Goal: Communication & Community: Connect with others

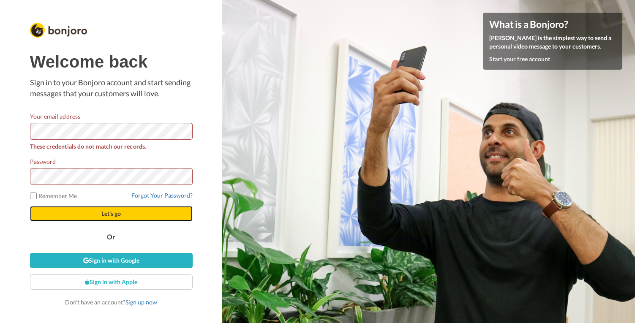
click at [123, 214] on button "Let's go" at bounding box center [111, 213] width 163 height 15
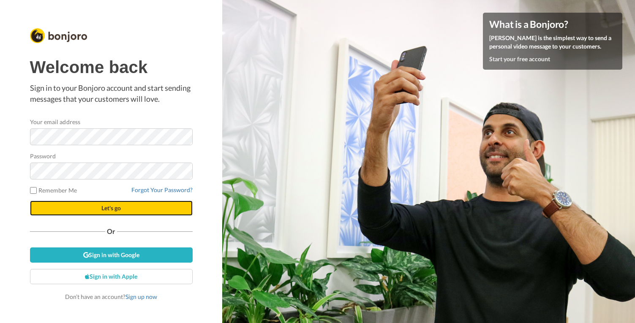
click at [134, 207] on button "Let's go" at bounding box center [111, 208] width 163 height 15
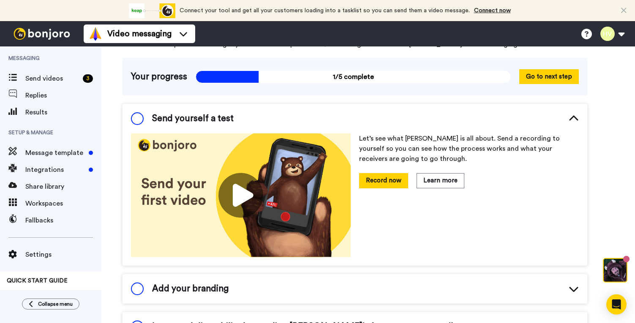
click at [239, 194] on img at bounding box center [241, 195] width 220 height 124
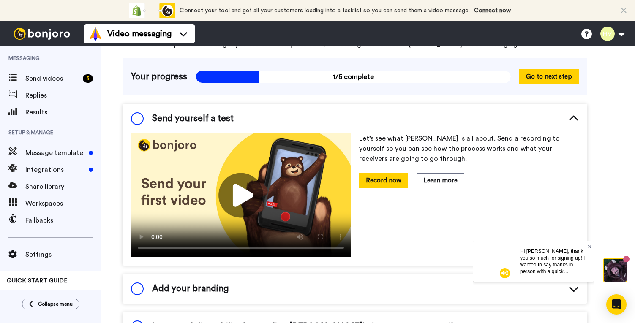
click at [588, 246] on icon at bounding box center [589, 246] width 3 height 3
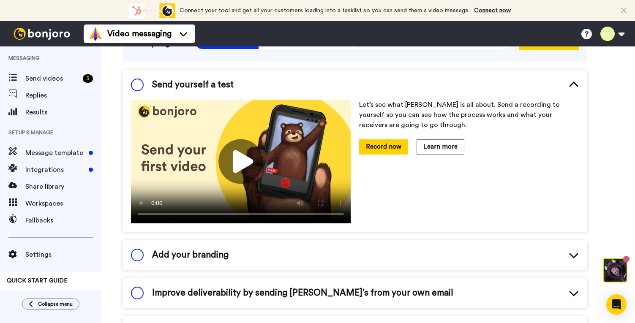
scroll to position [80, 0]
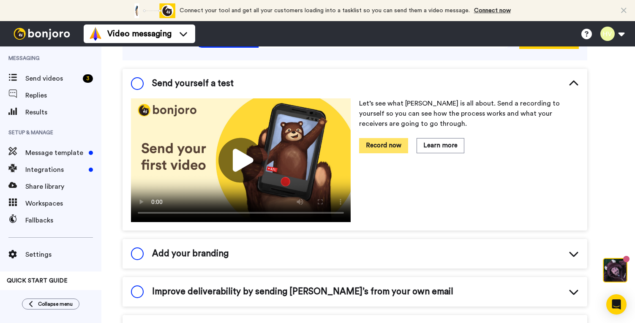
click at [392, 146] on button "Record now" at bounding box center [383, 145] width 49 height 15
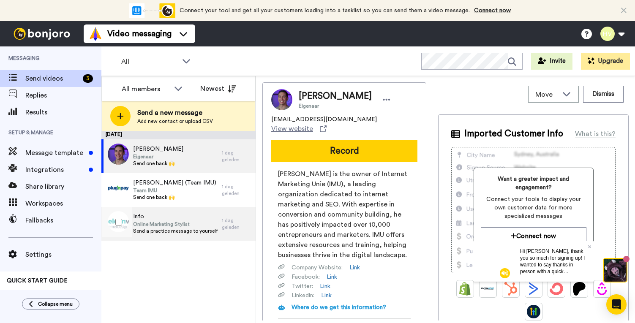
click at [170, 223] on span "Online Marketing Stylist" at bounding box center [175, 224] width 84 height 7
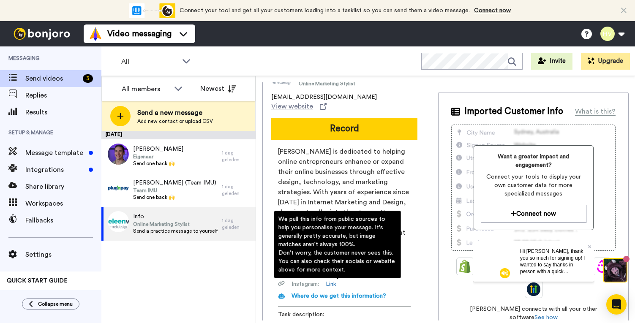
scroll to position [15, 0]
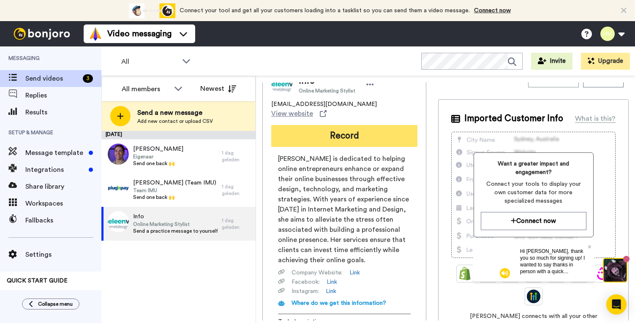
click at [330, 125] on button "Record" at bounding box center [344, 136] width 146 height 22
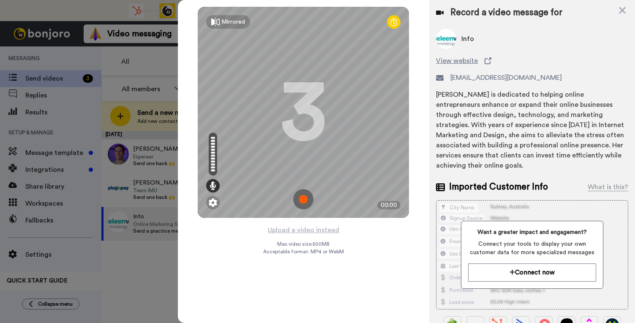
click at [302, 201] on img at bounding box center [303, 199] width 20 height 20
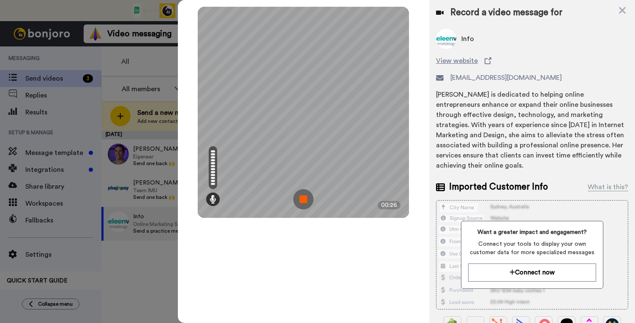
click at [300, 202] on img at bounding box center [303, 199] width 20 height 20
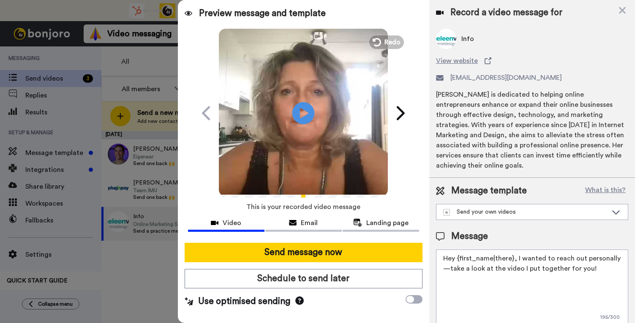
click at [305, 112] on icon "Play/Pause" at bounding box center [303, 113] width 22 height 40
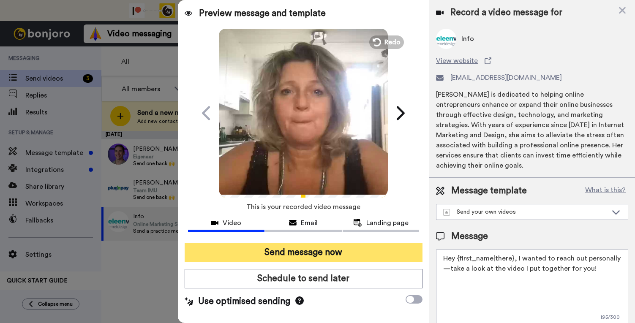
click at [328, 253] on button "Send message now" at bounding box center [304, 252] width 238 height 19
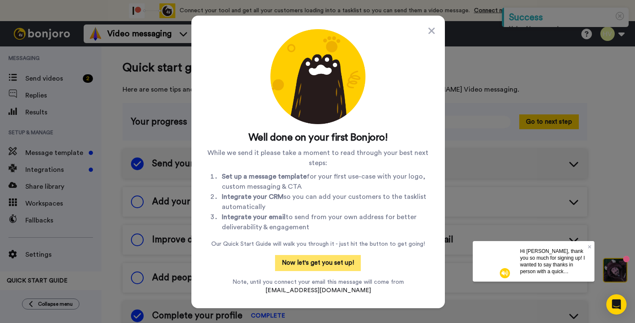
click at [300, 269] on button "Now let's get you set up!" at bounding box center [318, 263] width 86 height 16
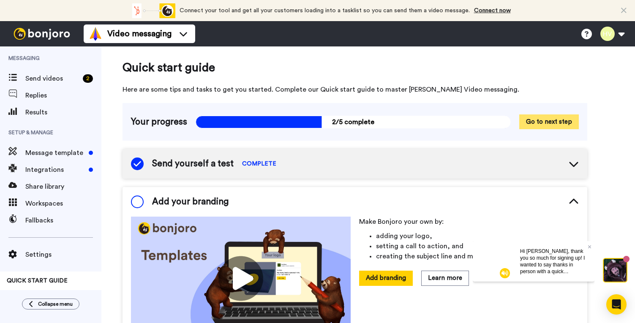
click at [542, 119] on button "Go to next step" at bounding box center [549, 121] width 60 height 15
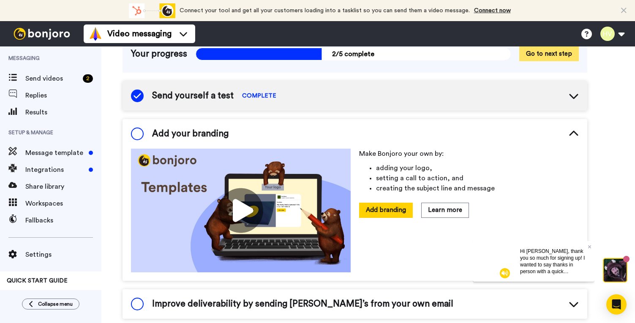
scroll to position [83, 0]
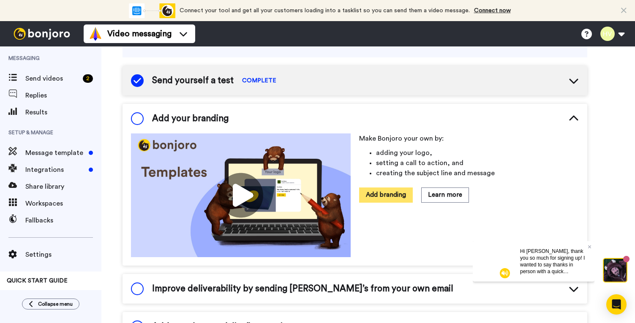
click at [395, 192] on button "Add branding" at bounding box center [386, 195] width 54 height 15
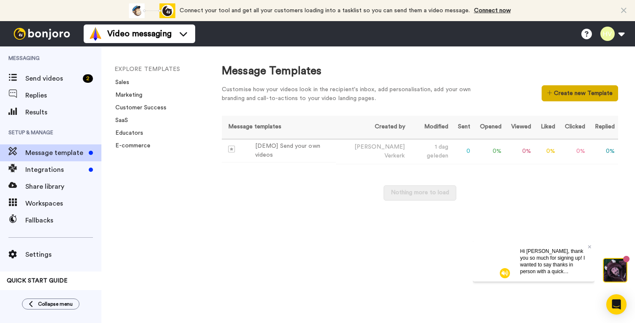
click at [564, 92] on button "Create new Template" at bounding box center [580, 93] width 76 height 16
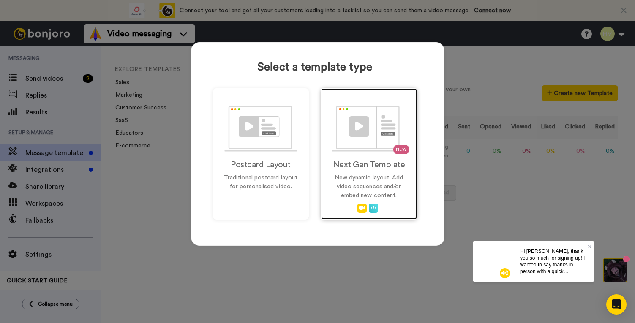
click at [348, 133] on img at bounding box center [369, 129] width 74 height 46
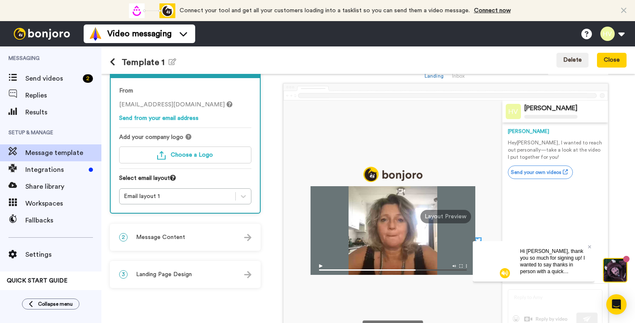
scroll to position [27, 0]
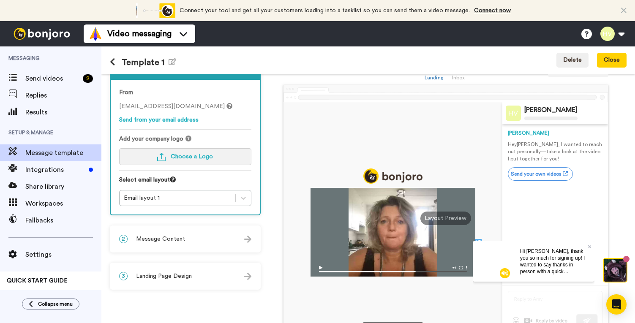
click at [205, 155] on span "Choose a Logo" at bounding box center [192, 157] width 42 height 6
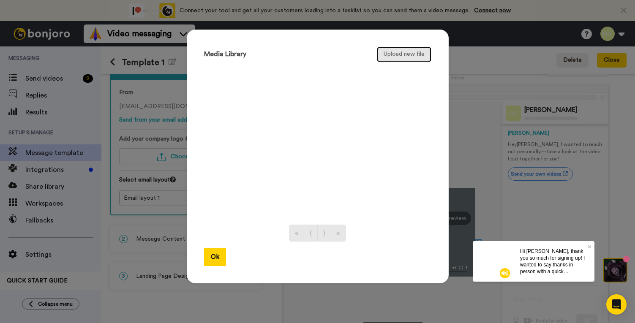
click at [387, 56] on button "Upload new file" at bounding box center [404, 54] width 54 height 15
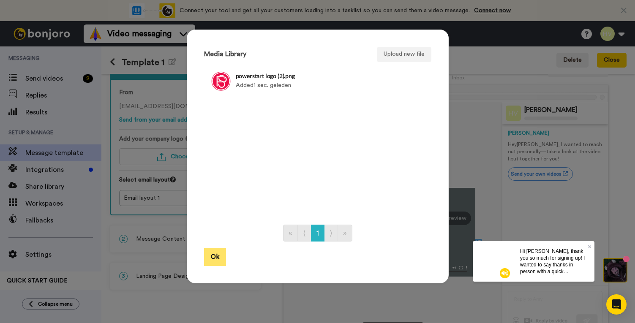
click at [212, 259] on button "Ok" at bounding box center [215, 257] width 22 height 18
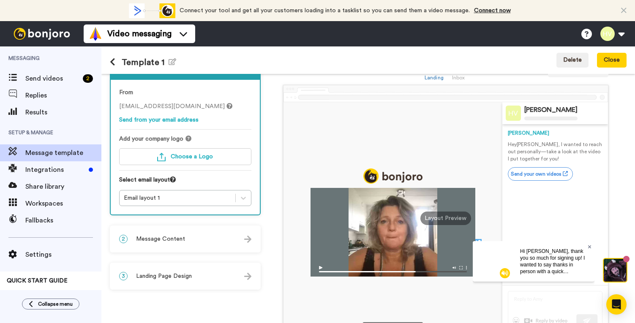
click at [591, 247] on icon at bounding box center [589, 246] width 3 height 5
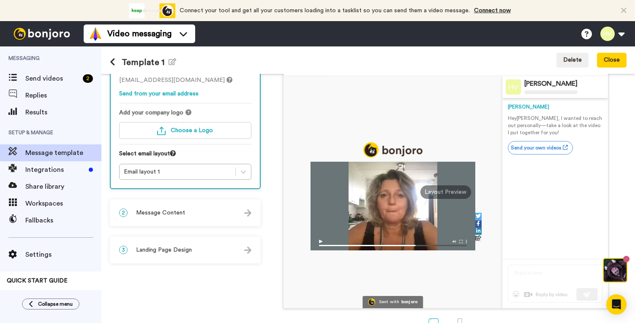
scroll to position [65, 0]
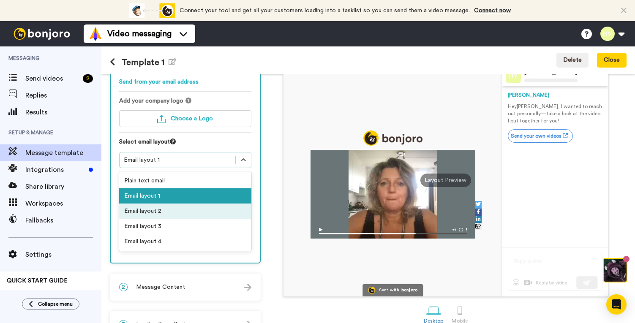
click at [172, 213] on div "Email layout 2" at bounding box center [185, 211] width 132 height 15
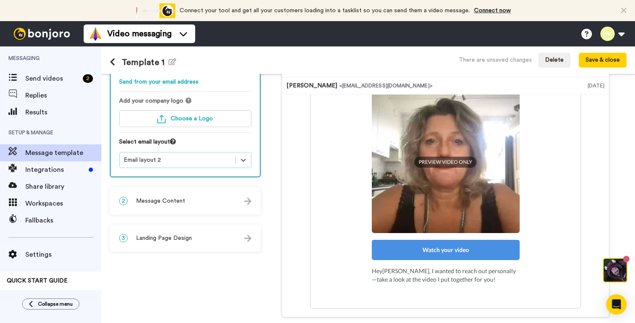
scroll to position [65, 0]
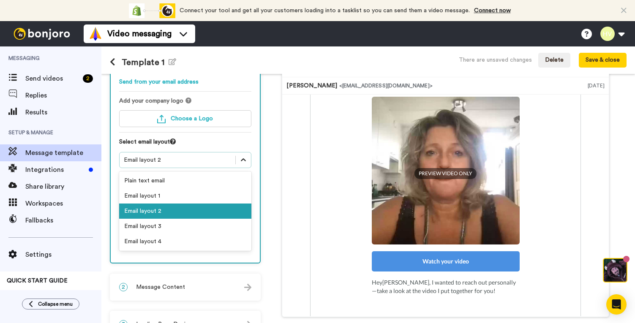
click at [240, 159] on icon at bounding box center [243, 160] width 8 height 8
click at [191, 225] on div "Email layout 3" at bounding box center [185, 226] width 132 height 15
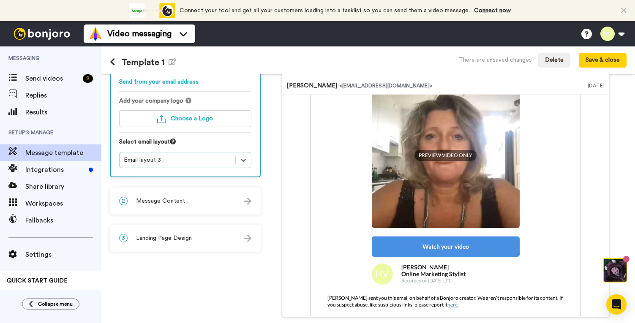
scroll to position [100, 0]
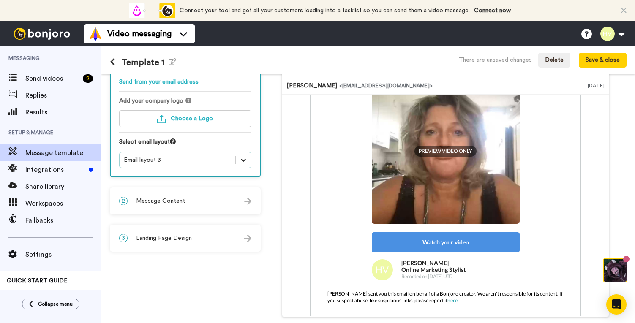
click at [241, 163] on icon at bounding box center [243, 160] width 8 height 8
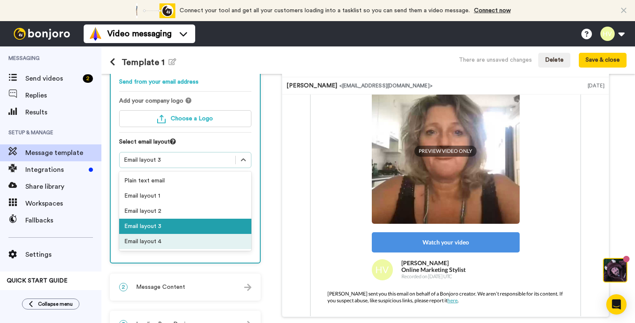
click at [188, 241] on div "Email layout 4" at bounding box center [185, 241] width 132 height 15
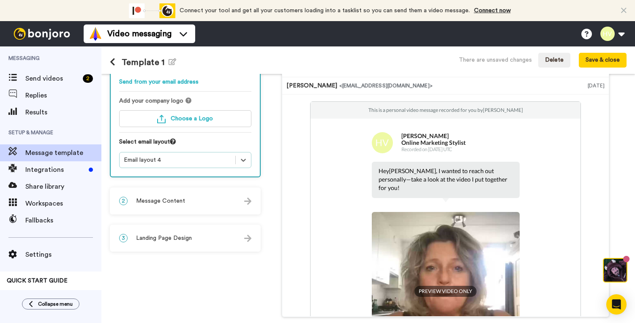
scroll to position [115, 0]
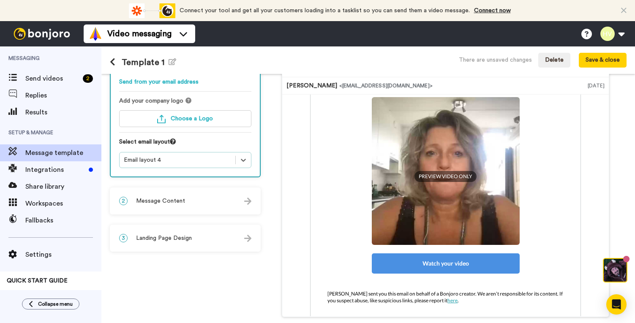
click at [193, 202] on div "2 Message Content" at bounding box center [185, 200] width 149 height 25
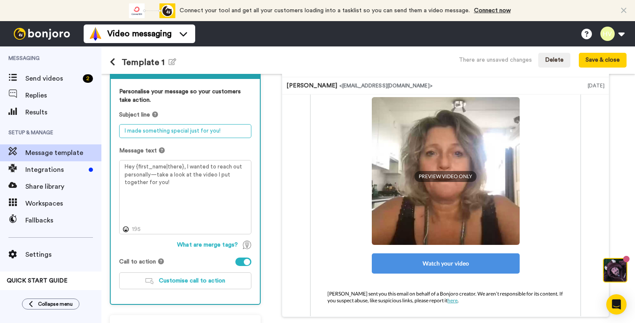
click at [202, 134] on textarea "I made something special just for you!" at bounding box center [185, 131] width 132 height 14
click at [223, 134] on textarea "I made something special just for you!" at bounding box center [185, 131] width 132 height 14
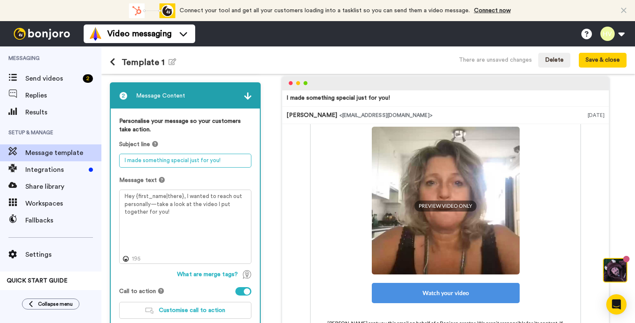
scroll to position [30, 0]
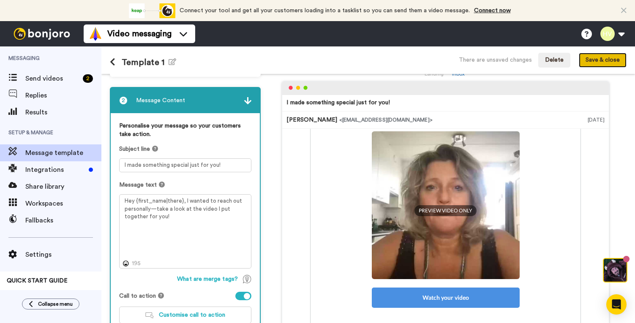
click at [609, 63] on button "Save & close" at bounding box center [603, 60] width 48 height 15
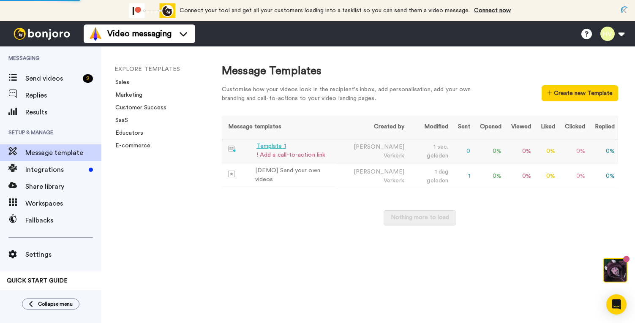
click at [293, 155] on div "! Add a call-to-action link" at bounding box center [290, 155] width 69 height 9
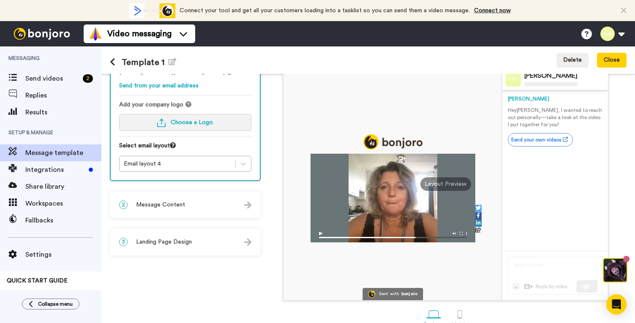
scroll to position [77, 0]
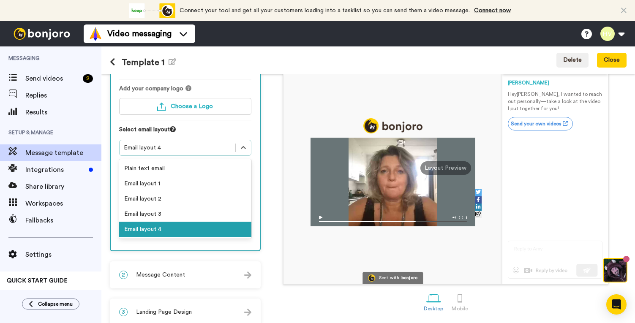
click at [225, 148] on div "Email layout 4" at bounding box center [177, 148] width 107 height 8
click at [181, 213] on div "Email layout 3" at bounding box center [185, 214] width 132 height 15
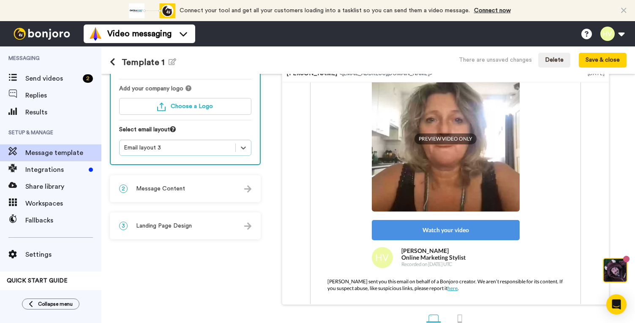
scroll to position [81, 0]
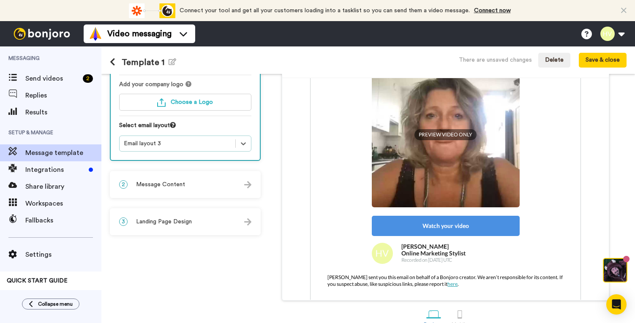
click at [209, 221] on div "3 Landing Page Design" at bounding box center [185, 221] width 149 height 25
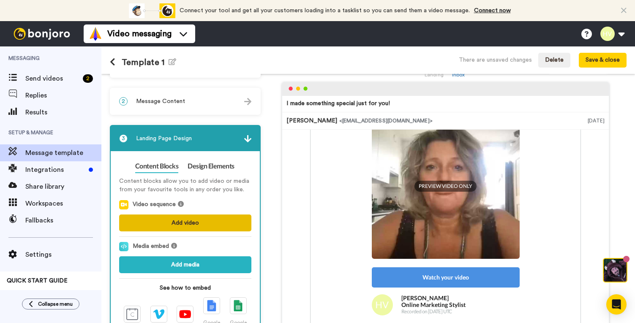
scroll to position [0, 0]
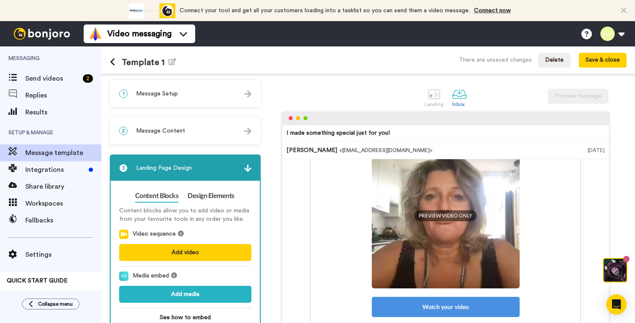
click at [183, 169] on span "Landing Page Design" at bounding box center [164, 168] width 56 height 8
click at [185, 131] on div "2 Message Content" at bounding box center [185, 130] width 149 height 25
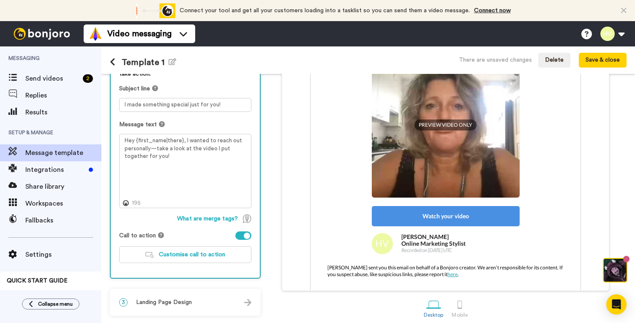
scroll to position [97, 0]
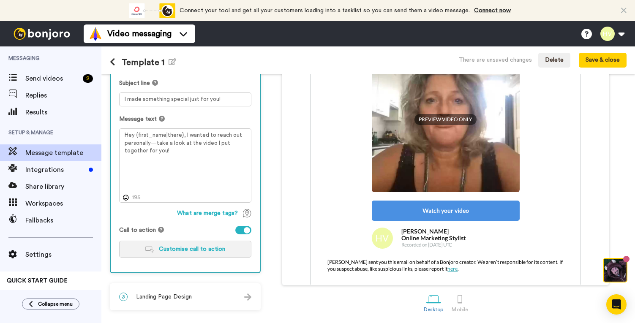
click at [196, 251] on span "Customise call to action" at bounding box center [192, 249] width 66 height 6
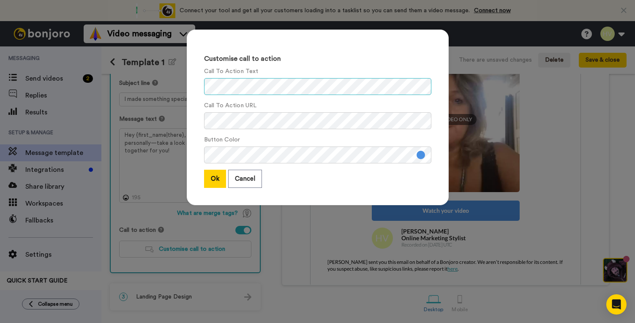
click at [193, 87] on div "Customise call to action Call To Action Text Call To Action URL Button Color Ok…" at bounding box center [318, 118] width 262 height 176
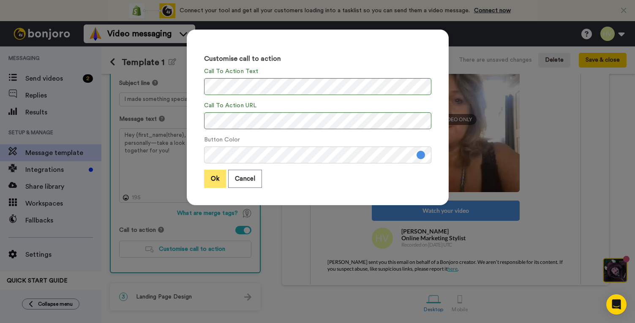
click at [215, 180] on button "Ok" at bounding box center [215, 179] width 22 height 18
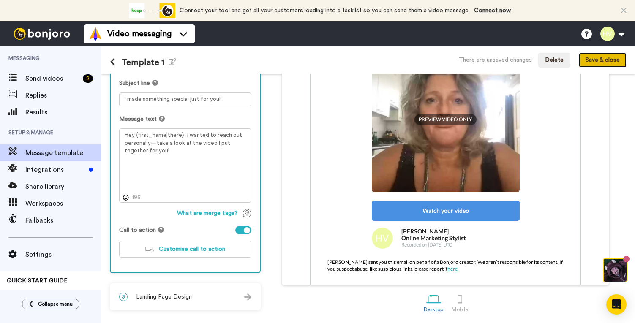
click at [605, 61] on button "Save & close" at bounding box center [603, 60] width 48 height 15
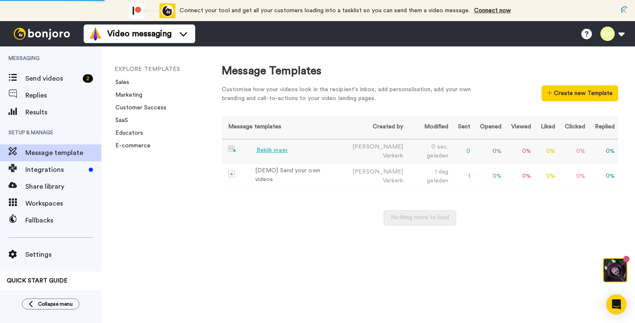
click at [265, 153] on div "Bekijk meer" at bounding box center [271, 150] width 31 height 9
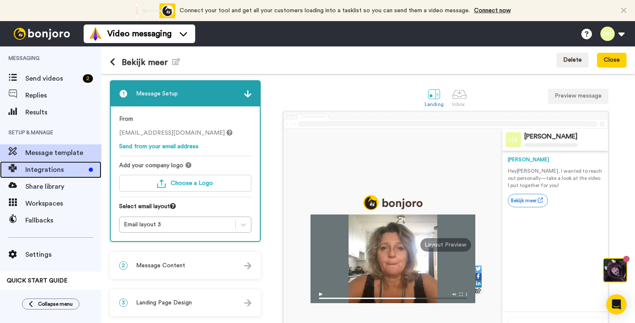
click at [49, 168] on span "Integrations" at bounding box center [55, 170] width 60 height 10
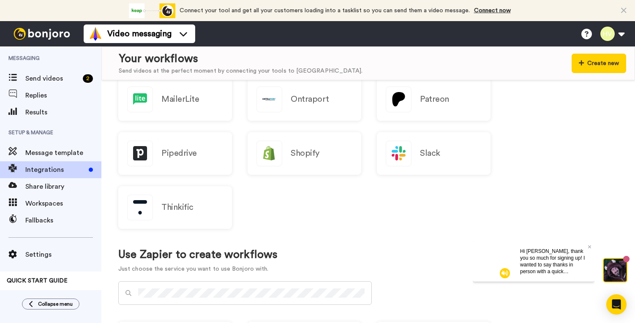
scroll to position [341, 0]
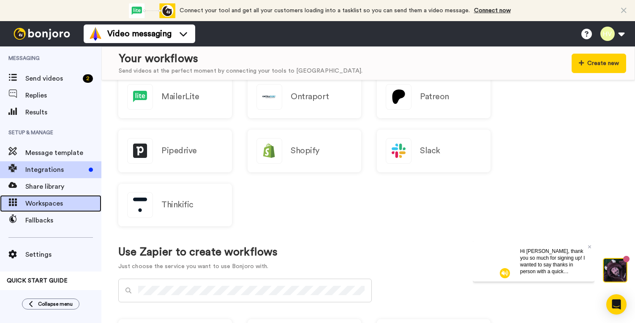
click at [56, 203] on span "Workspaces" at bounding box center [63, 204] width 76 height 10
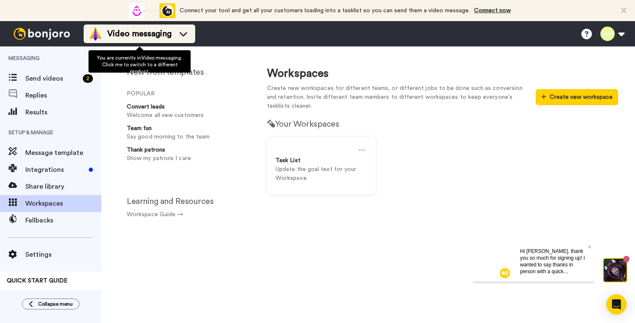
click at [179, 34] on icon at bounding box center [184, 34] width 14 height 8
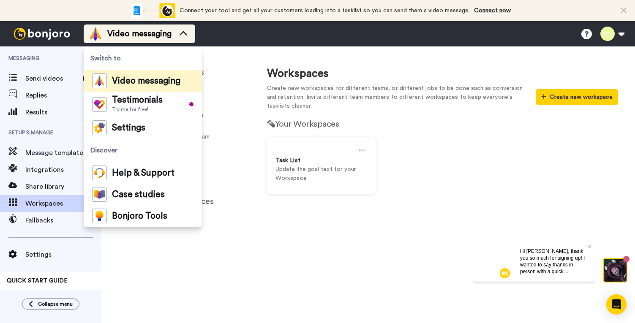
click at [179, 34] on icon at bounding box center [184, 34] width 14 height 8
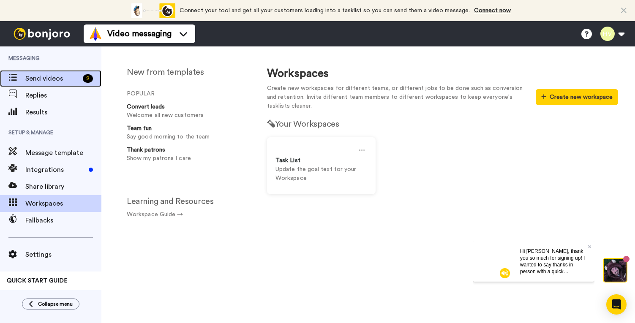
click at [34, 76] on span "Send videos" at bounding box center [52, 79] width 54 height 10
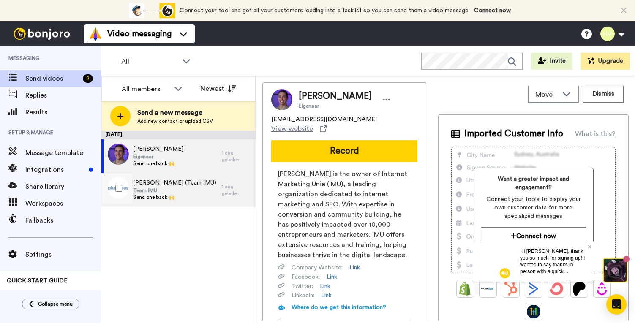
click at [172, 192] on span "Team IMU" at bounding box center [174, 190] width 83 height 7
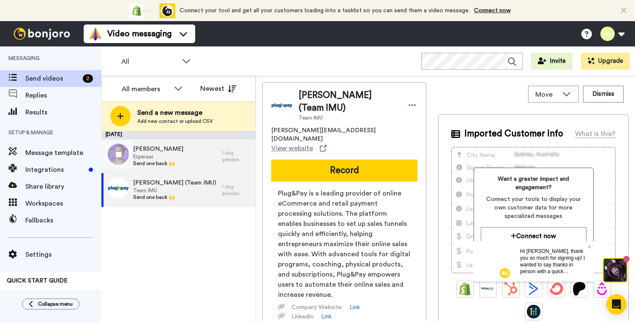
click at [182, 146] on span "[PERSON_NAME]" at bounding box center [158, 149] width 50 height 8
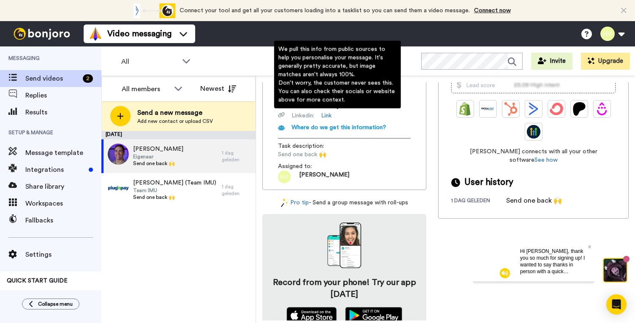
scroll to position [183, 0]
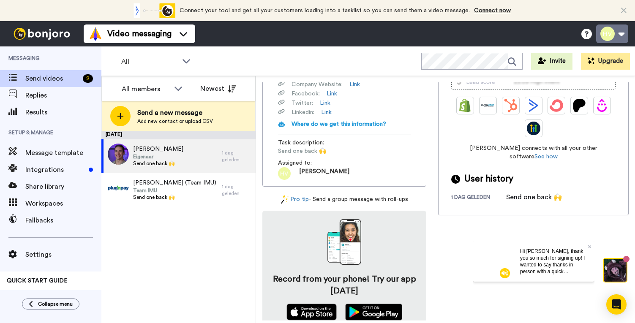
click at [612, 34] on button at bounding box center [612, 34] width 32 height 19
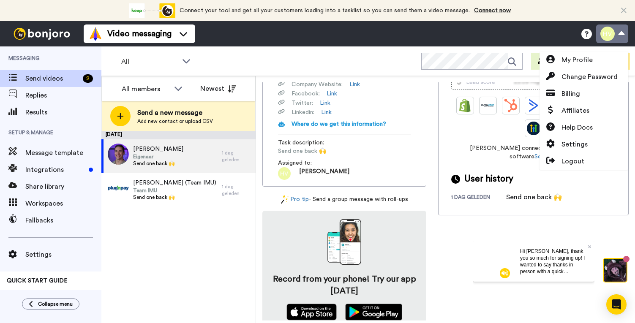
click at [612, 34] on button at bounding box center [612, 34] width 32 height 19
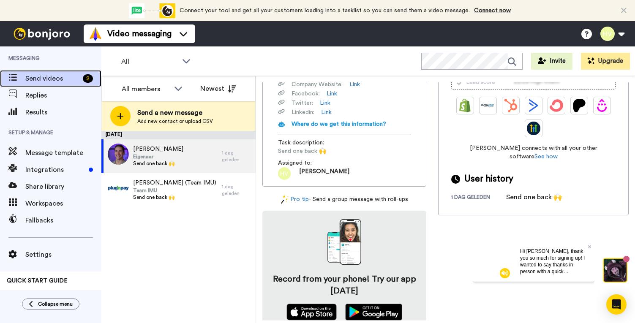
click at [49, 80] on span "Send videos" at bounding box center [52, 79] width 54 height 10
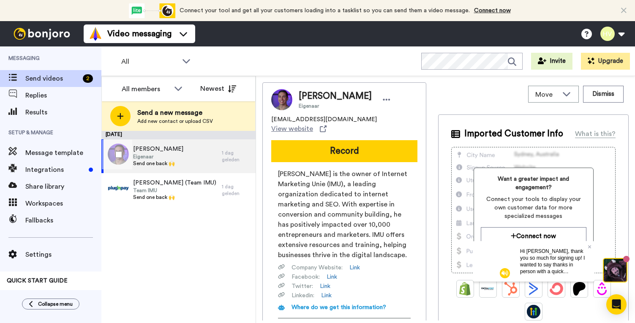
click at [207, 153] on div "[PERSON_NAME] Eigenaar Send one back 🙌" at bounding box center [161, 156] width 120 height 34
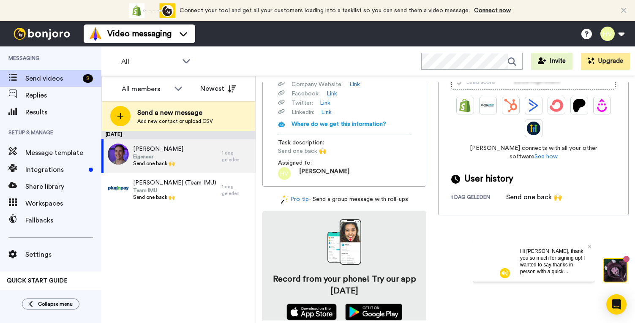
scroll to position [20, 0]
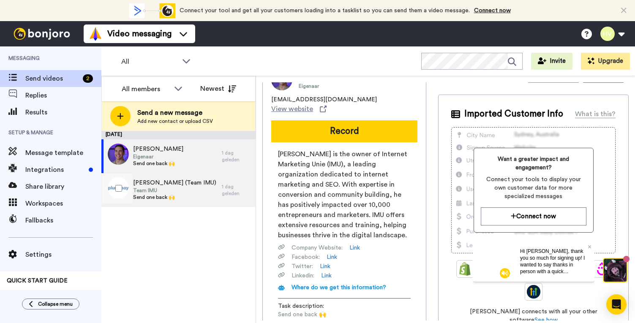
click at [193, 188] on div "[PERSON_NAME] (Team IMU) Team IMU Send one back 🙌" at bounding box center [161, 190] width 120 height 34
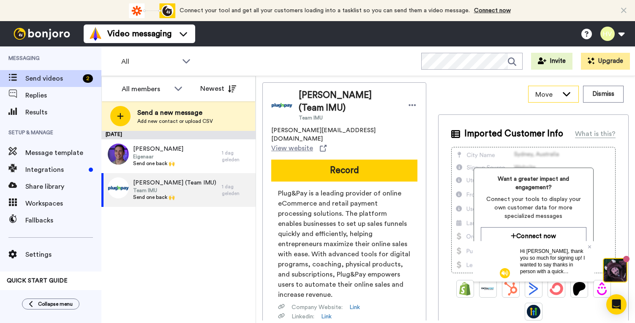
click at [538, 96] on span "Move" at bounding box center [546, 95] width 23 height 10
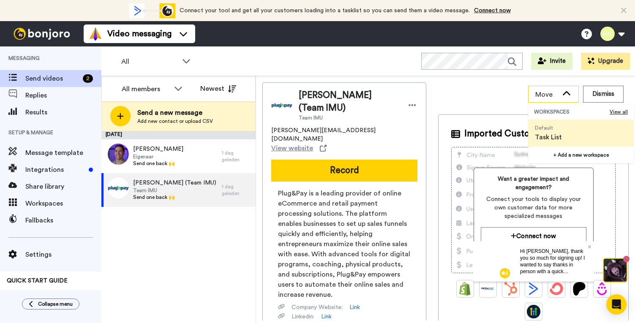
click at [538, 96] on span "Move" at bounding box center [546, 95] width 23 height 10
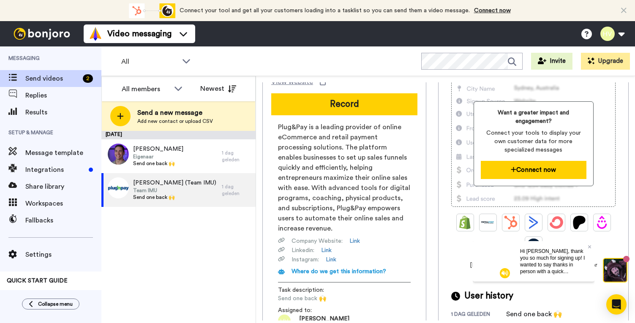
scroll to position [194, 0]
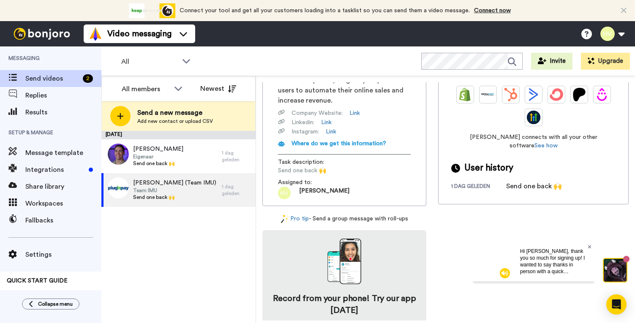
click at [589, 247] on icon at bounding box center [589, 246] width 3 height 3
click at [28, 30] on img at bounding box center [41, 34] width 63 height 12
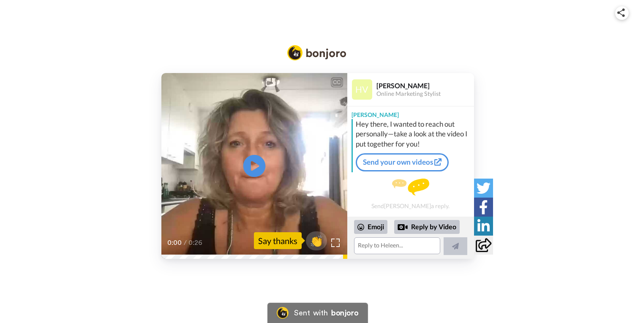
click at [256, 169] on icon at bounding box center [254, 166] width 22 height 22
click at [414, 161] on link "Send your own videos" at bounding box center [402, 162] width 93 height 18
click at [623, 15] on img at bounding box center [621, 12] width 8 height 8
